Goal: Consume media (video, audio)

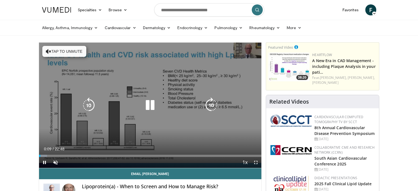
click at [72, 48] on button "Tap to unmute" at bounding box center [64, 51] width 44 height 11
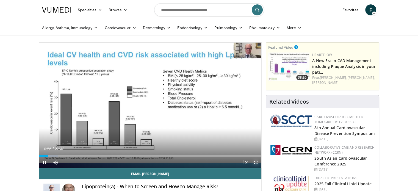
click at [254, 163] on span "Video Player" at bounding box center [255, 162] width 11 height 11
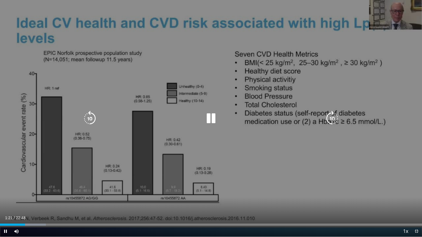
click at [254, 191] on div "10 seconds Tap to unmute" at bounding box center [211, 118] width 422 height 237
click at [179, 151] on div "10 seconds Tap to unmute" at bounding box center [211, 118] width 422 height 237
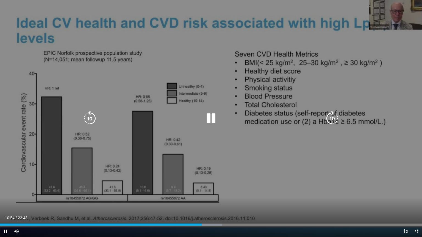
click at [82, 19] on div "10 seconds Tap to unmute" at bounding box center [211, 118] width 422 height 237
click at [210, 116] on icon "Video Player" at bounding box center [210, 118] width 15 height 15
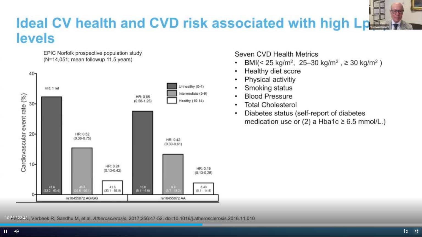
click at [416, 191] on span "Video Player" at bounding box center [416, 231] width 11 height 11
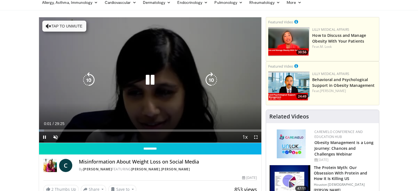
scroll to position [26, 0]
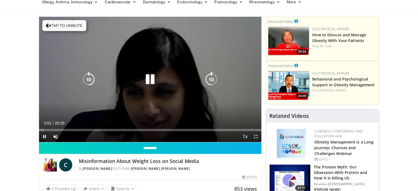
click at [62, 27] on button "Tap to unmute" at bounding box center [64, 25] width 44 height 11
